Goal: Obtain resource: Download file/media

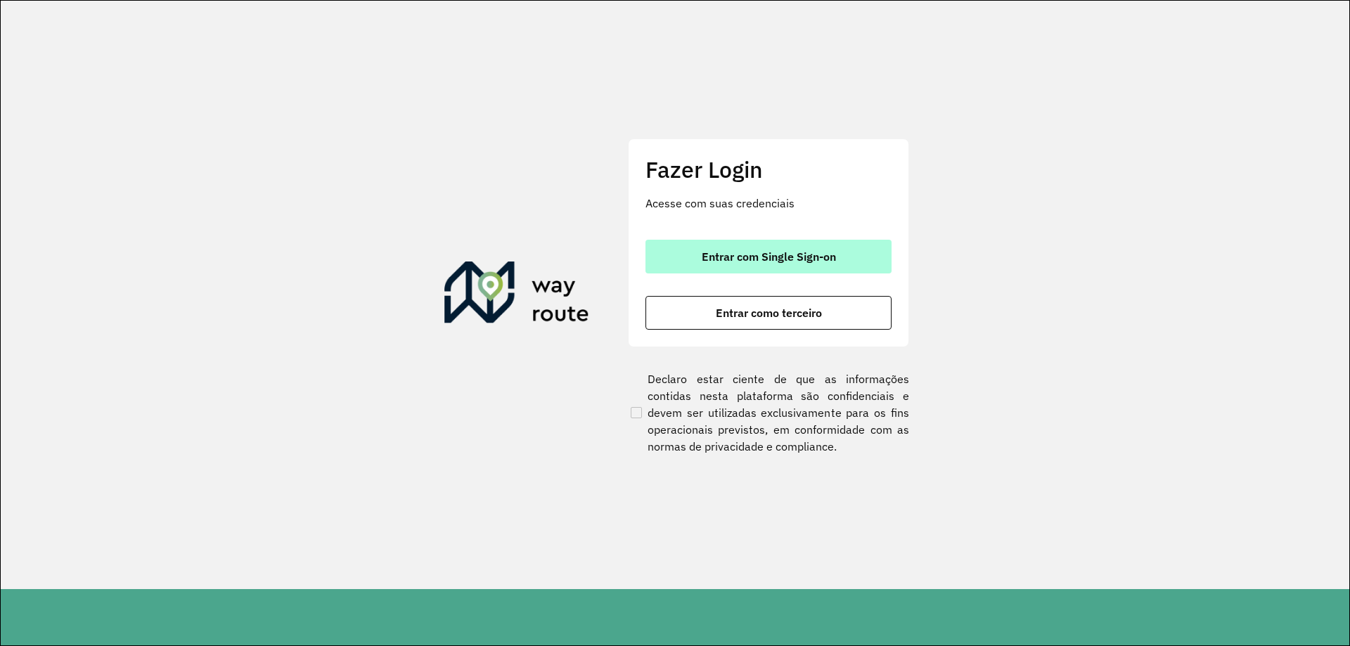
click at [718, 257] on span "Entrar com Single Sign-on" at bounding box center [769, 256] width 134 height 11
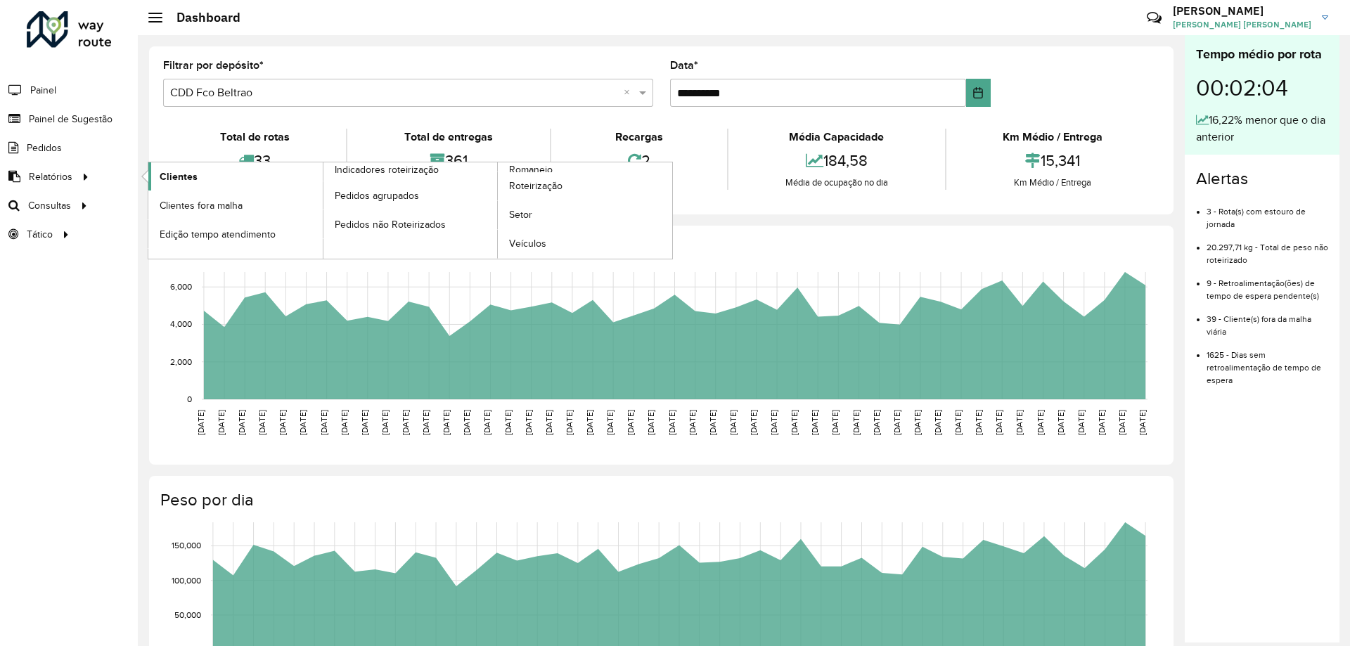
click at [174, 171] on span "Clientes" at bounding box center [179, 176] width 38 height 15
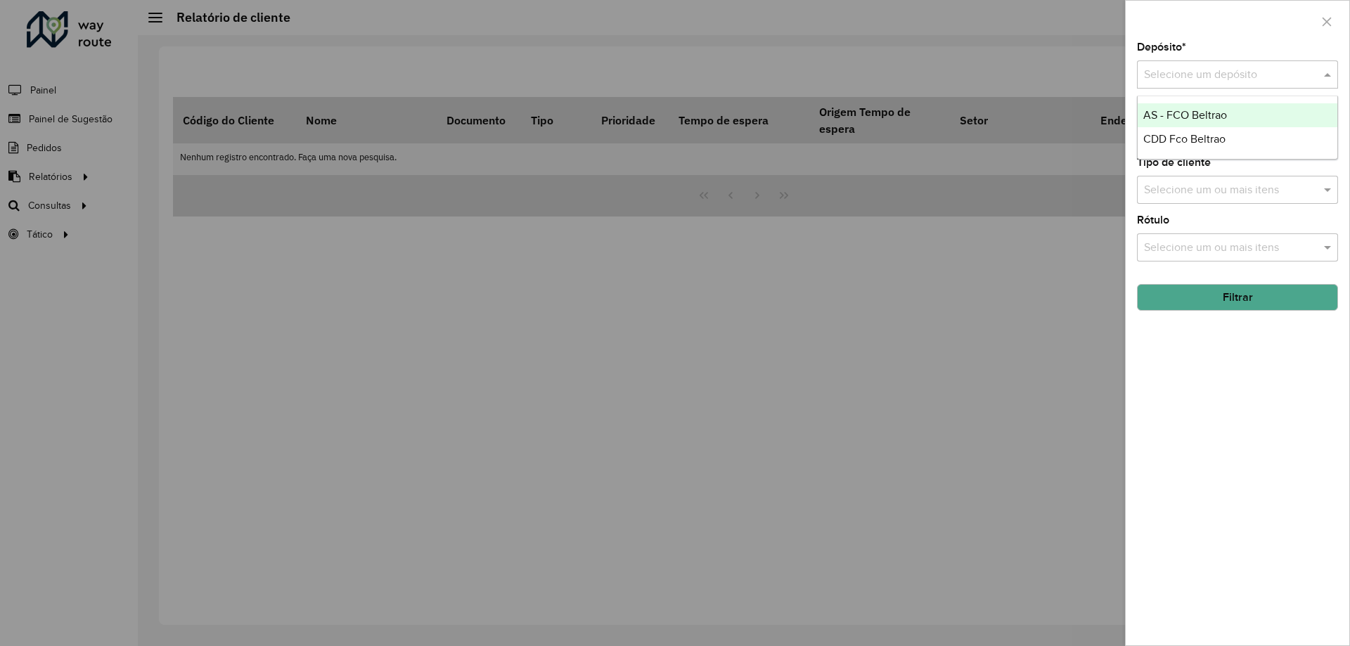
click at [1182, 84] on div "Selecione um depósito" at bounding box center [1237, 74] width 201 height 28
click at [1181, 72] on input "text" at bounding box center [1223, 75] width 159 height 17
click at [1185, 137] on span "CDD Fco Beltrao" at bounding box center [1184, 139] width 82 height 12
click at [1190, 299] on button "Filtrar" at bounding box center [1237, 297] width 201 height 27
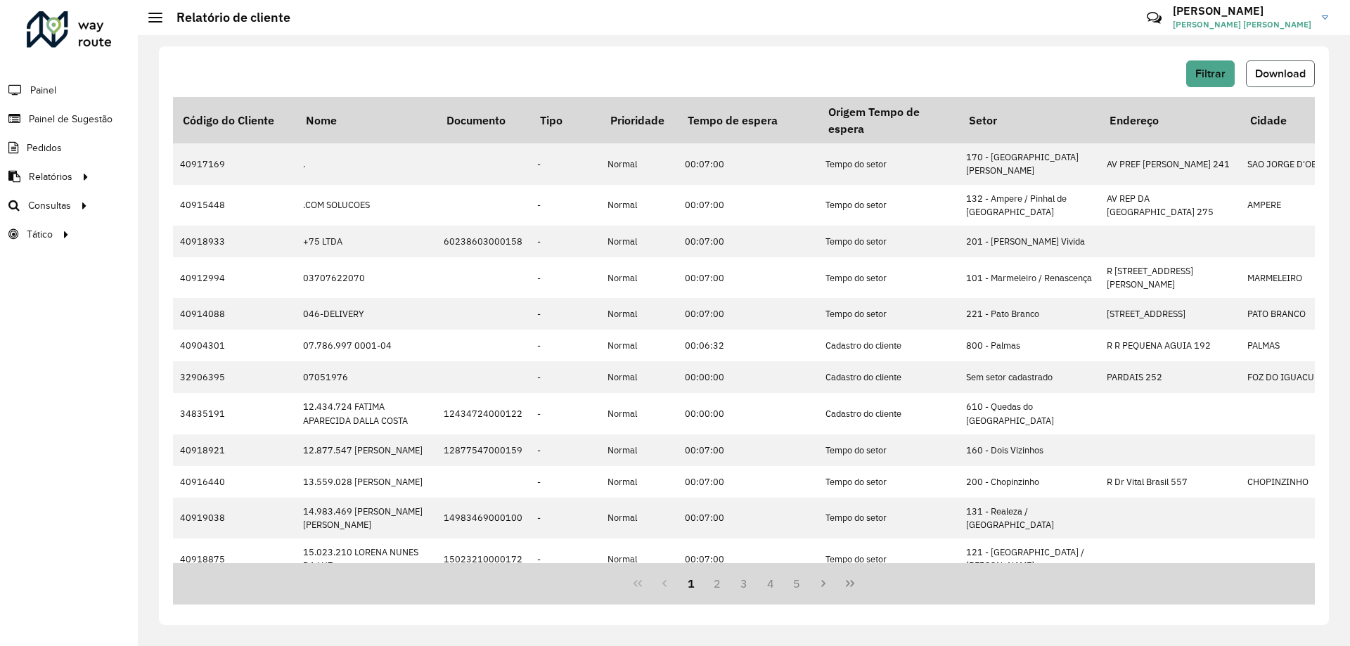
click at [1295, 71] on span "Download" at bounding box center [1280, 74] width 51 height 12
